Goal: Information Seeking & Learning: Check status

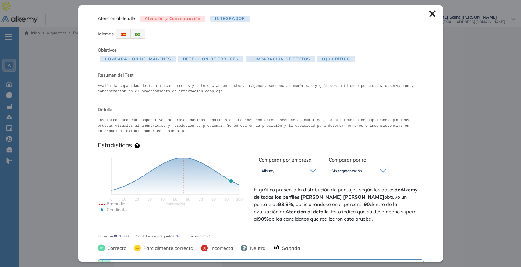
click at [429, 15] on icon at bounding box center [432, 14] width 6 height 6
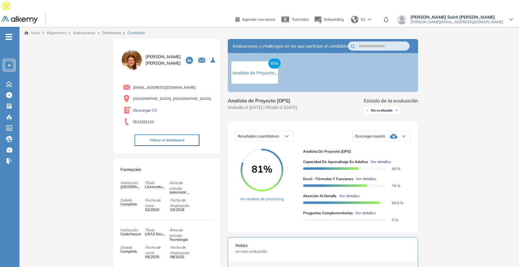
click at [368, 210] on span "Ver detalles" at bounding box center [365, 212] width 20 height 5
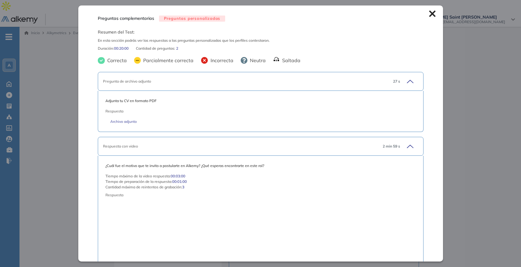
click at [429, 16] on icon at bounding box center [432, 14] width 6 height 6
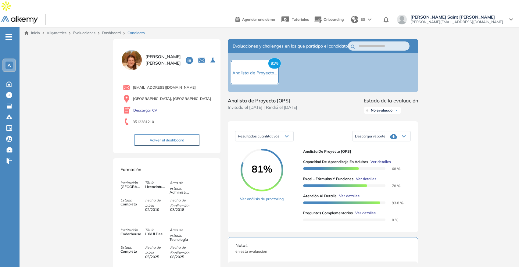
click at [367, 176] on span "Ver detalles" at bounding box center [366, 178] width 20 height 5
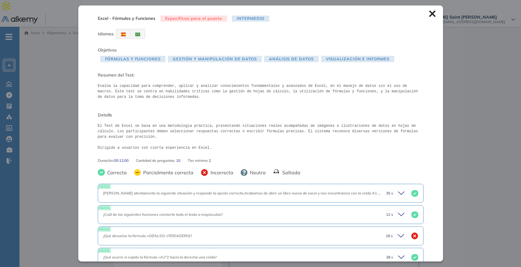
click at [430, 14] on icon at bounding box center [432, 13] width 7 height 7
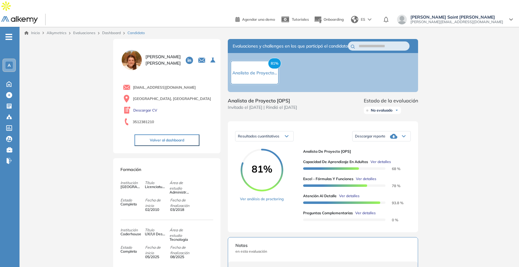
click at [288, 135] on icon at bounding box center [287, 136] width 4 height 2
click at [266, 158] on span "Resultados relativos" at bounding box center [253, 160] width 31 height 5
click at [287, 136] on icon at bounding box center [286, 137] width 3 height 2
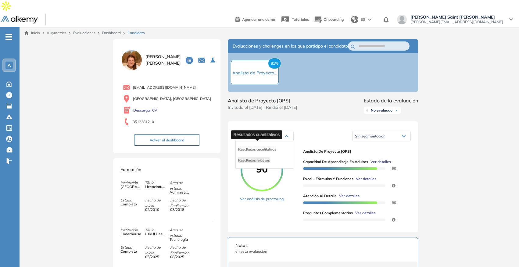
click at [271, 147] on span "Resultados cuantitativos" at bounding box center [257, 149] width 38 height 5
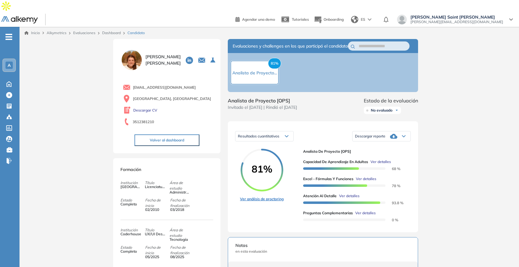
click at [274, 196] on link "Ver análisis de proctoring" at bounding box center [262, 198] width 44 height 5
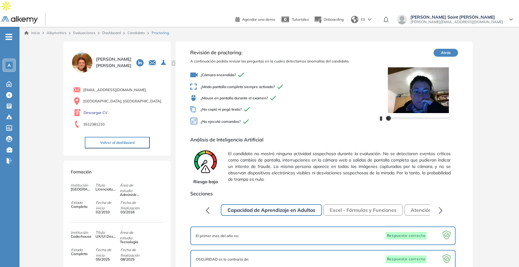
click at [381, 116] on icon "button" at bounding box center [381, 118] width 2 height 4
click at [139, 30] on link "Candidato" at bounding box center [135, 32] width 17 height 5
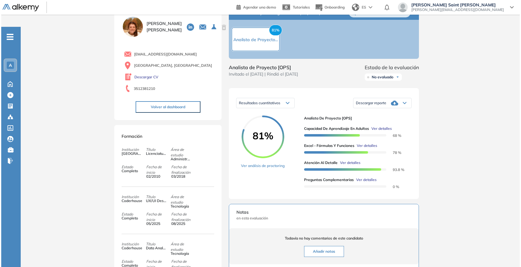
scroll to position [31, 0]
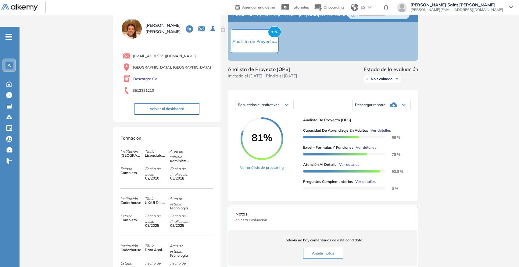
click at [368, 145] on span "Ver detalles" at bounding box center [366, 147] width 20 height 5
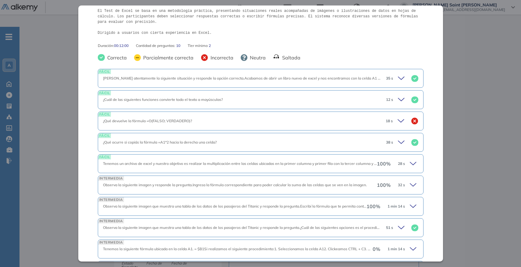
scroll to position [114, 0]
click at [398, 80] on icon at bounding box center [402, 79] width 9 height 9
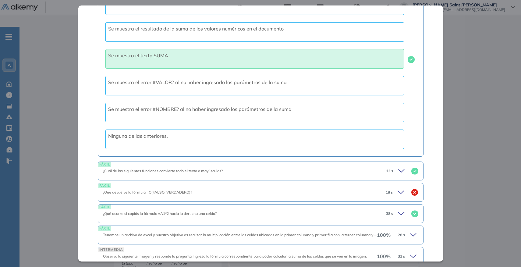
scroll to position [276, 0]
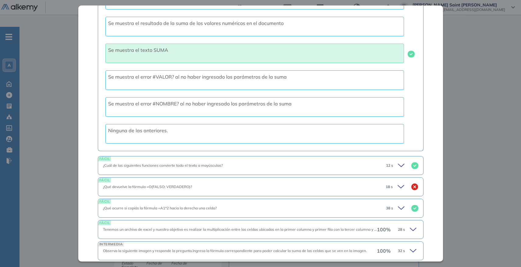
click at [398, 170] on icon at bounding box center [402, 165] width 9 height 9
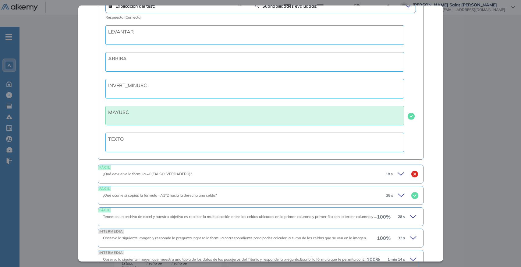
scroll to position [500, 0]
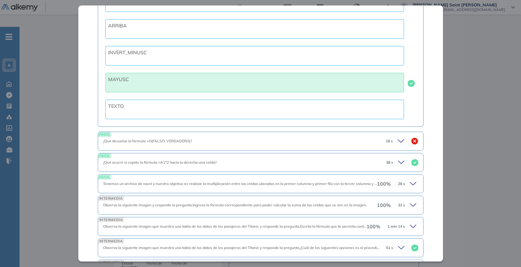
click at [393, 145] on div "18 s" at bounding box center [400, 141] width 38 height 9
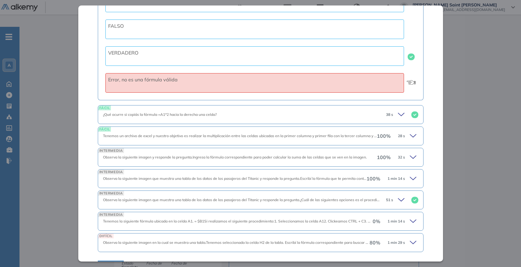
scroll to position [728, 0]
click at [398, 118] on icon at bounding box center [402, 113] width 9 height 9
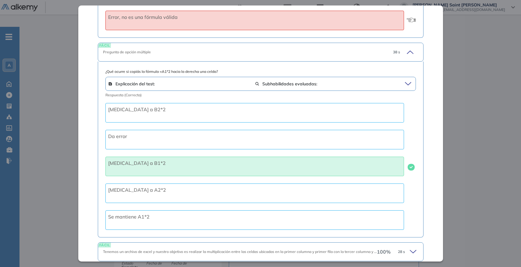
scroll to position [799, 0]
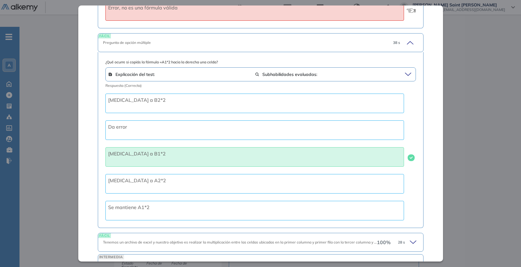
click at [407, 47] on icon at bounding box center [409, 42] width 9 height 9
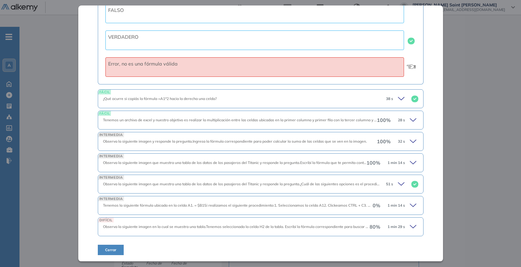
scroll to position [748, 0]
click at [410, 119] on icon at bounding box center [414, 120] width 9 height 9
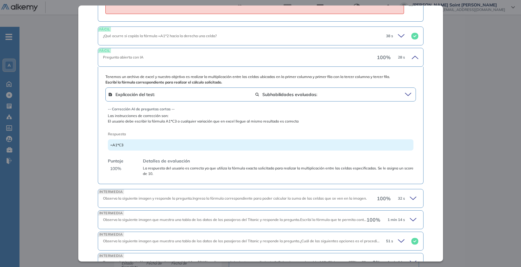
scroll to position [849, 0]
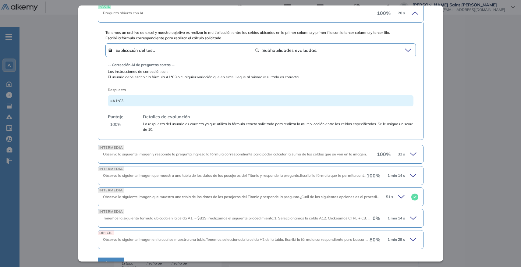
click at [410, 159] on icon at bounding box center [414, 154] width 9 height 9
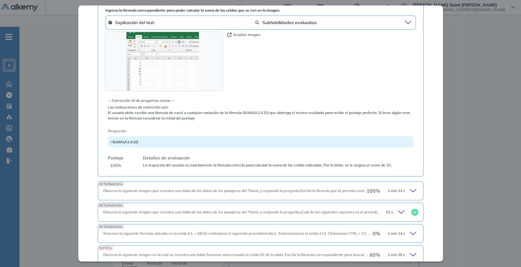
scroll to position [1032, 0]
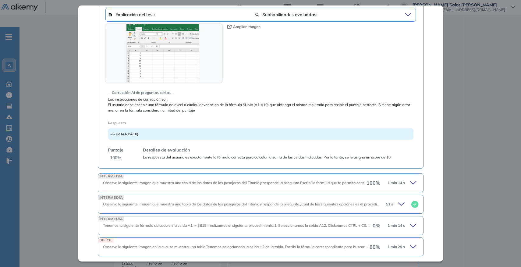
click at [410, 187] on icon at bounding box center [414, 183] width 9 height 9
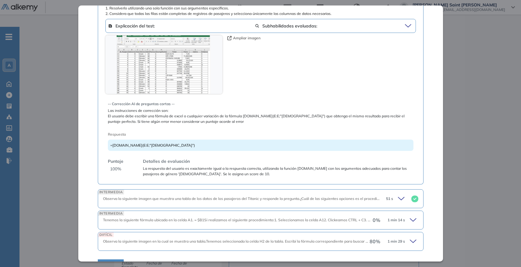
scroll to position [1263, 0]
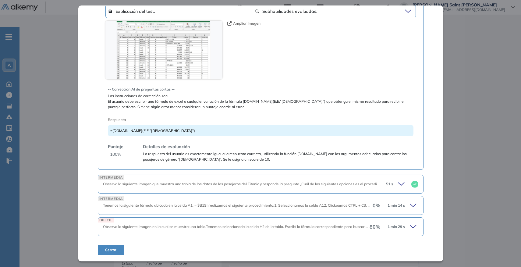
click at [398, 184] on icon at bounding box center [402, 184] width 9 height 9
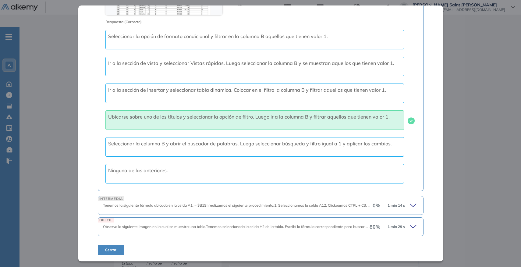
scroll to position [1553, 0]
click at [410, 203] on icon at bounding box center [414, 205] width 9 height 9
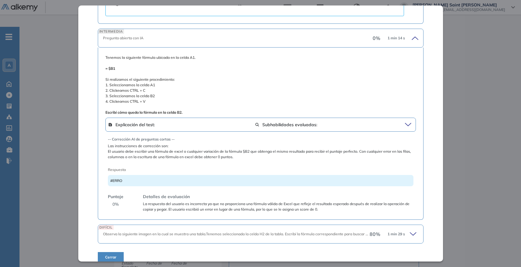
scroll to position [1728, 0]
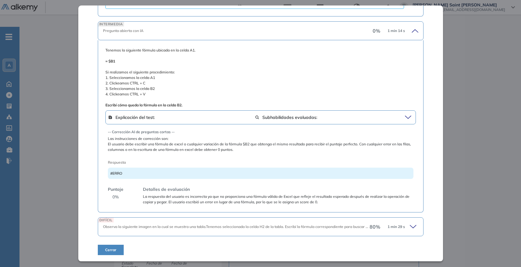
click at [410, 228] on icon at bounding box center [414, 227] width 9 height 9
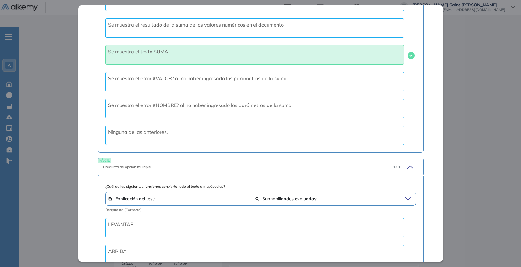
scroll to position [0, 0]
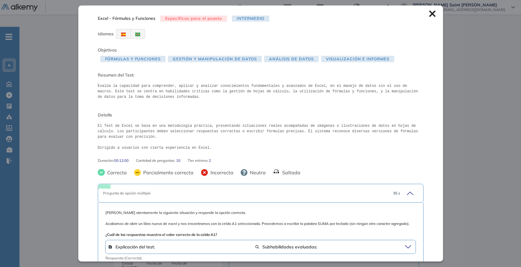
click at [431, 13] on icon at bounding box center [432, 13] width 7 height 7
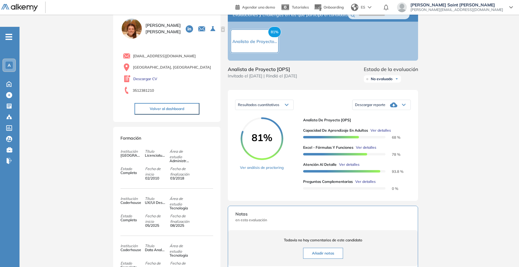
click at [352, 162] on span "Ver detalles" at bounding box center [349, 164] width 20 height 5
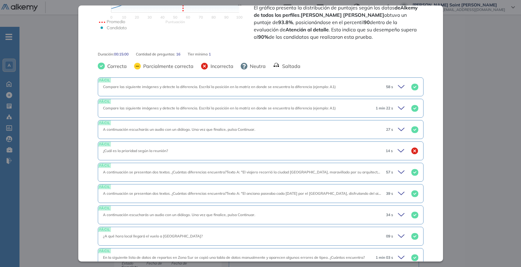
scroll to position [145, 0]
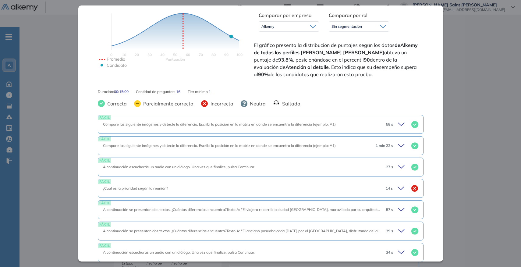
click at [398, 123] on icon at bounding box center [402, 124] width 9 height 9
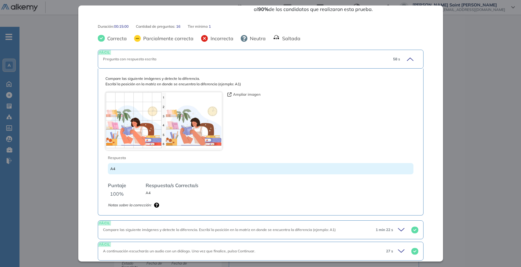
scroll to position [216, 0]
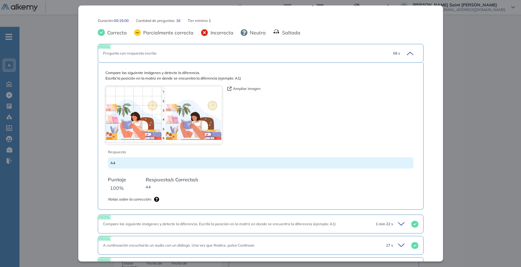
click at [244, 89] on button "Ampliar imagen" at bounding box center [243, 88] width 33 height 5
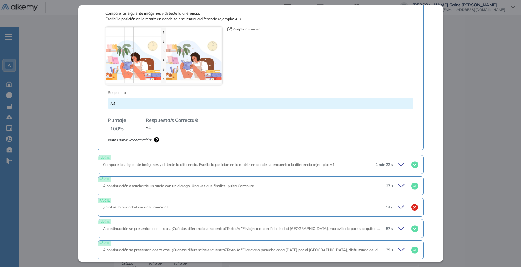
scroll to position [269, 0]
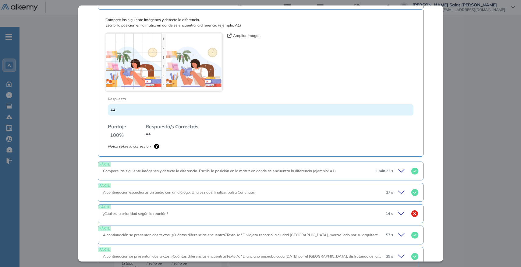
click at [149, 75] on img at bounding box center [163, 62] width 117 height 59
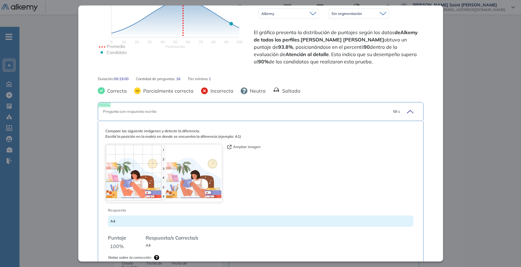
scroll to position [228, 0]
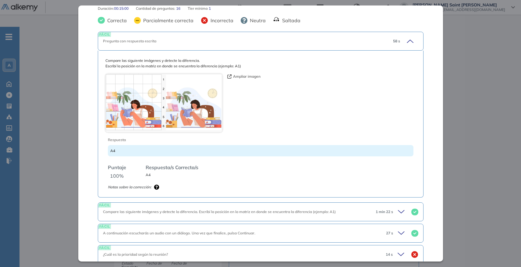
click at [337, 212] on div "Compare las siguiente imágenes y detecte la diferencia. Escribí la posición en …" at bounding box center [237, 211] width 268 height 5
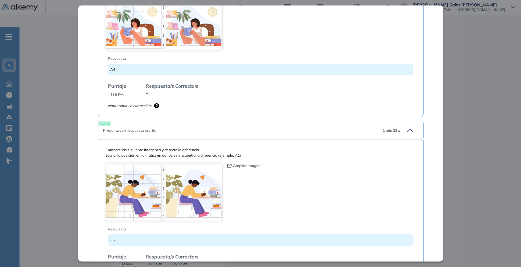
scroll to position [310, 0]
click at [242, 163] on button "Ampliar imagen" at bounding box center [243, 165] width 33 height 5
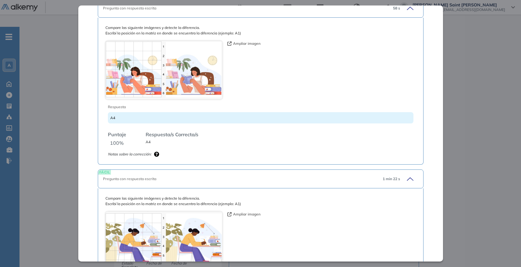
scroll to position [223, 0]
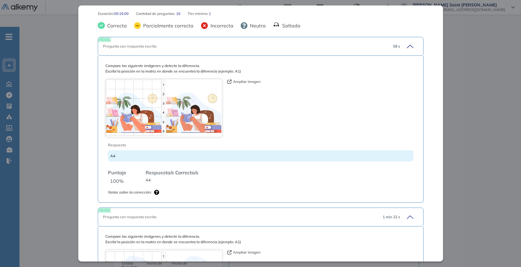
click at [234, 80] on button "Ampliar imagen" at bounding box center [243, 81] width 33 height 5
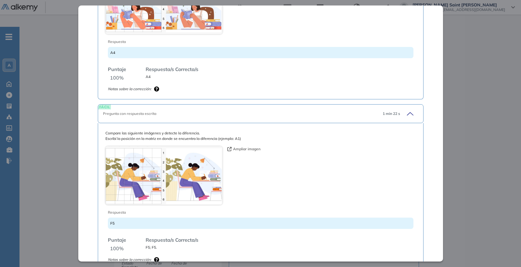
scroll to position [326, 0]
click at [238, 148] on button "Ampliar imagen" at bounding box center [243, 148] width 33 height 5
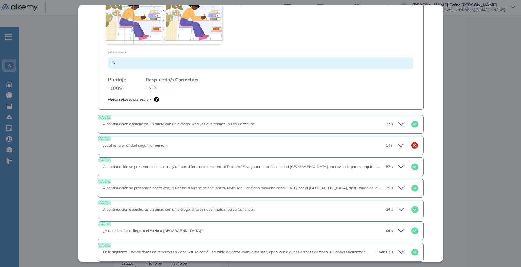
scroll to position [506, 0]
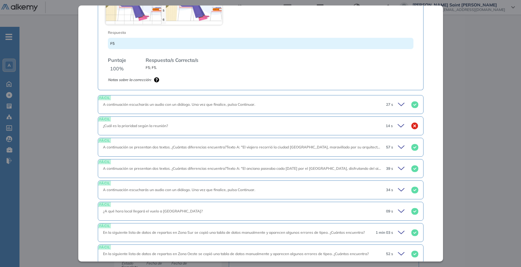
click at [398, 102] on icon at bounding box center [402, 104] width 9 height 9
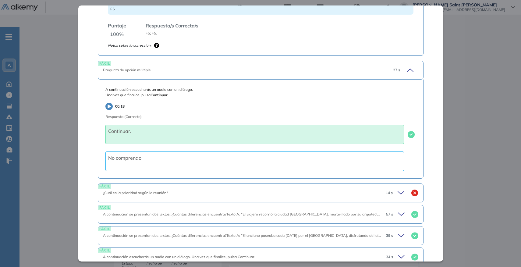
scroll to position [557, 0]
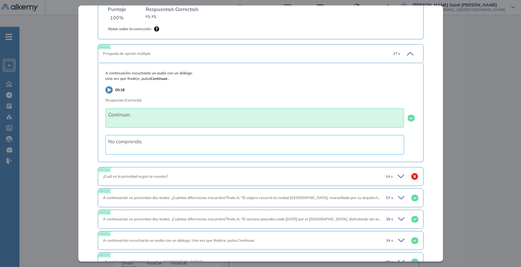
click at [398, 176] on icon at bounding box center [402, 176] width 9 height 9
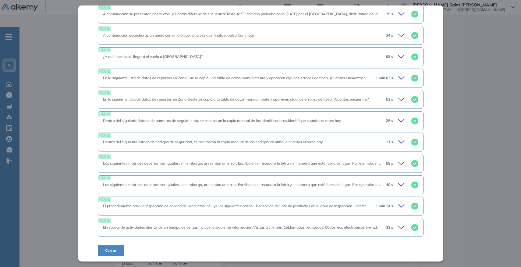
scroll to position [900, 0]
click at [399, 145] on icon at bounding box center [402, 142] width 9 height 9
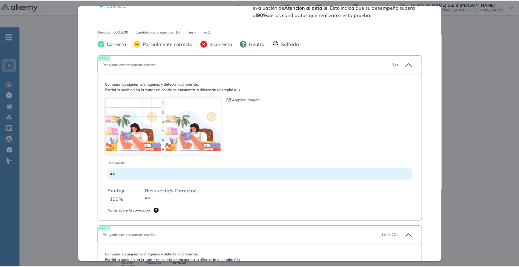
scroll to position [0, 0]
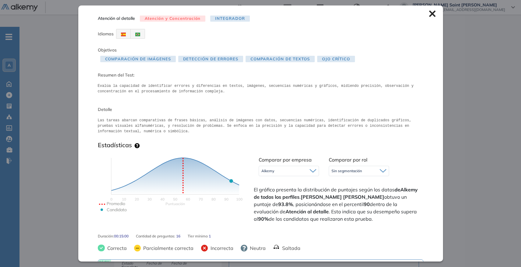
click at [430, 17] on div "Atención al detalle Atención y Concentración Integrador Idiomas Objetivos Compa…" at bounding box center [260, 133] width 365 height 256
click at [429, 16] on icon at bounding box center [432, 14] width 6 height 6
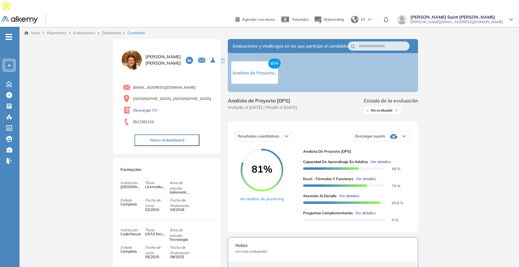
click at [107, 30] on link "Dashboard" at bounding box center [111, 32] width 19 height 5
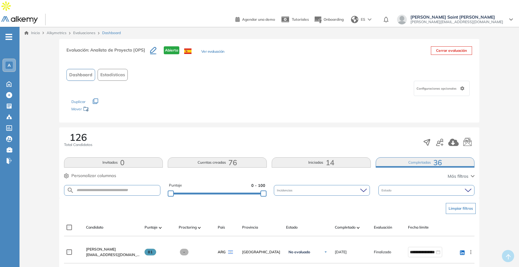
click at [214, 49] on button "Ver evaluación" at bounding box center [212, 52] width 23 height 6
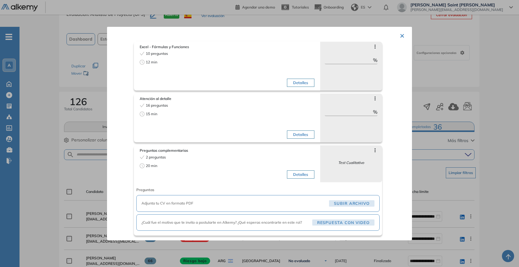
scroll to position [168, 0]
click at [295, 175] on button "Detalles" at bounding box center [300, 176] width 27 height 9
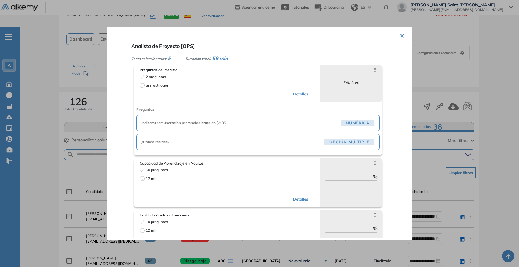
scroll to position [0, 0]
click at [341, 121] on span "Numérica" at bounding box center [358, 124] width 34 height 6
click at [314, 126] on span "Indica tu remuneración pretendida bruta en $ARS" at bounding box center [239, 123] width 197 height 5
click at [302, 97] on button "Detalles" at bounding box center [300, 95] width 27 height 9
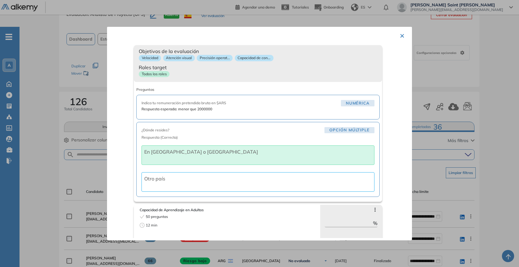
scroll to position [21, 0]
drag, startPoint x: 199, startPoint y: 110, endPoint x: 210, endPoint y: 110, distance: 11.6
click at [211, 110] on span "Respuesta esperada: menor que 2000000" at bounding box center [257, 108] width 233 height 5
click at [210, 110] on span "Respuesta esperada: menor que 2000000" at bounding box center [257, 108] width 233 height 5
drag, startPoint x: 213, startPoint y: 110, endPoint x: 207, endPoint y: 111, distance: 6.2
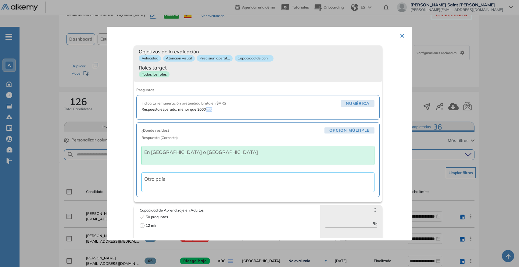
click at [207, 111] on span "Respuesta esperada: menor que 2000000" at bounding box center [257, 108] width 233 height 5
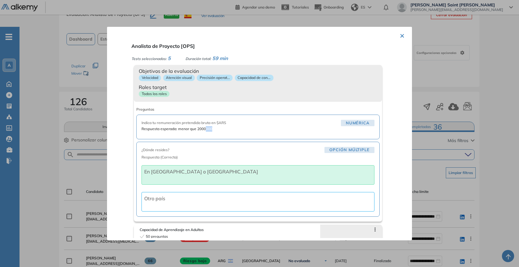
scroll to position [0, 0]
click at [400, 34] on button "×" at bounding box center [402, 35] width 5 height 12
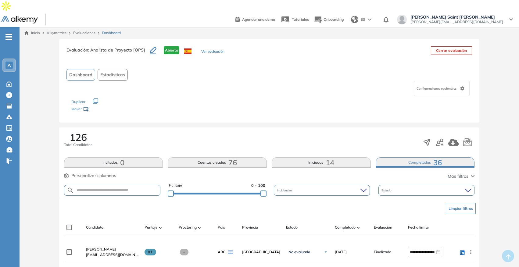
click at [88, 30] on link "Evaluaciones" at bounding box center [84, 32] width 22 height 5
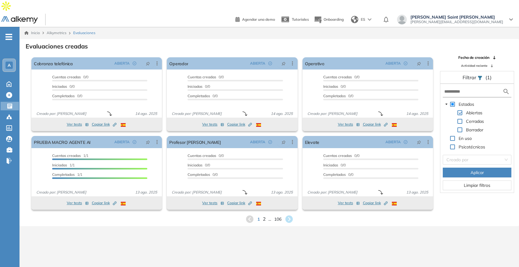
click at [264, 216] on span "2" at bounding box center [264, 219] width 3 height 7
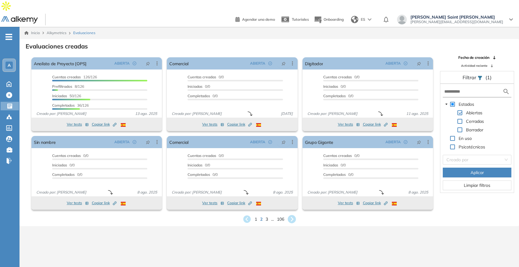
click at [294, 215] on icon at bounding box center [292, 219] width 8 height 8
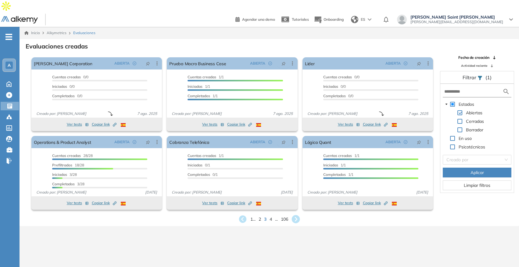
click at [293, 215] on icon at bounding box center [296, 219] width 8 height 8
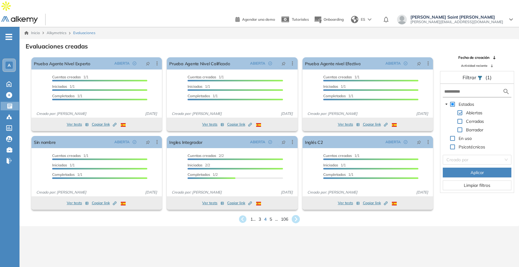
click at [295, 215] on icon at bounding box center [296, 219] width 8 height 8
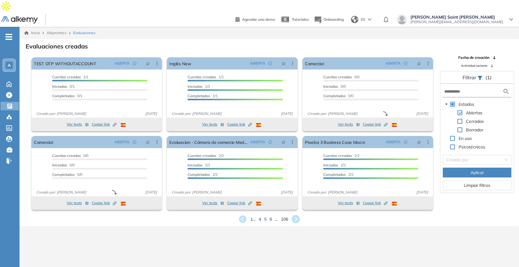
click at [296, 215] on icon at bounding box center [296, 219] width 8 height 8
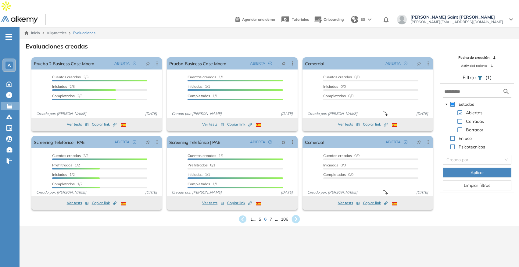
click at [295, 215] on icon at bounding box center [296, 219] width 8 height 8
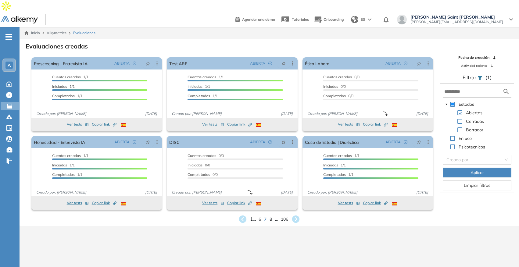
click at [250, 216] on span "1 ..." at bounding box center [253, 219] width 6 height 7
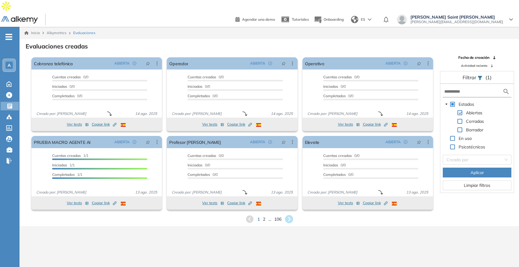
click at [291, 215] on icon at bounding box center [289, 219] width 8 height 8
